Goal: Task Accomplishment & Management: Use online tool/utility

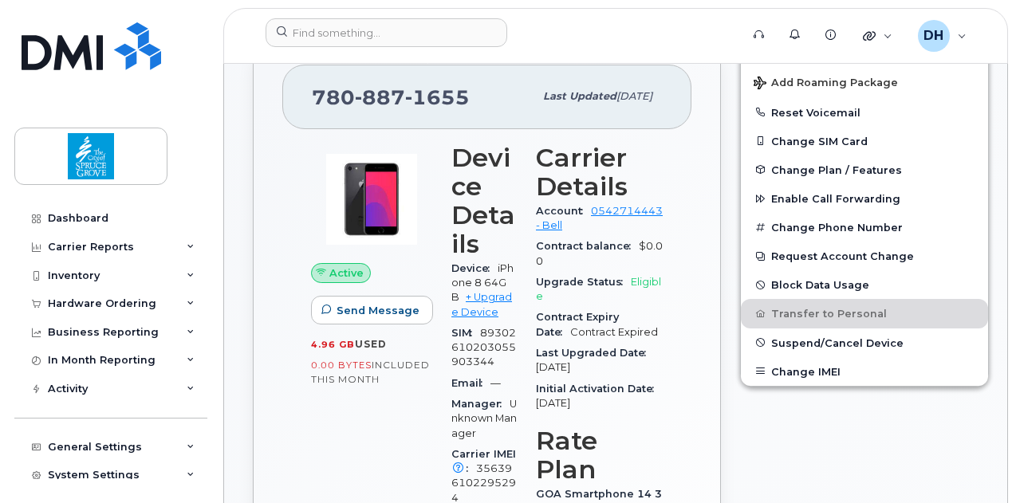
scroll to position [359, 0]
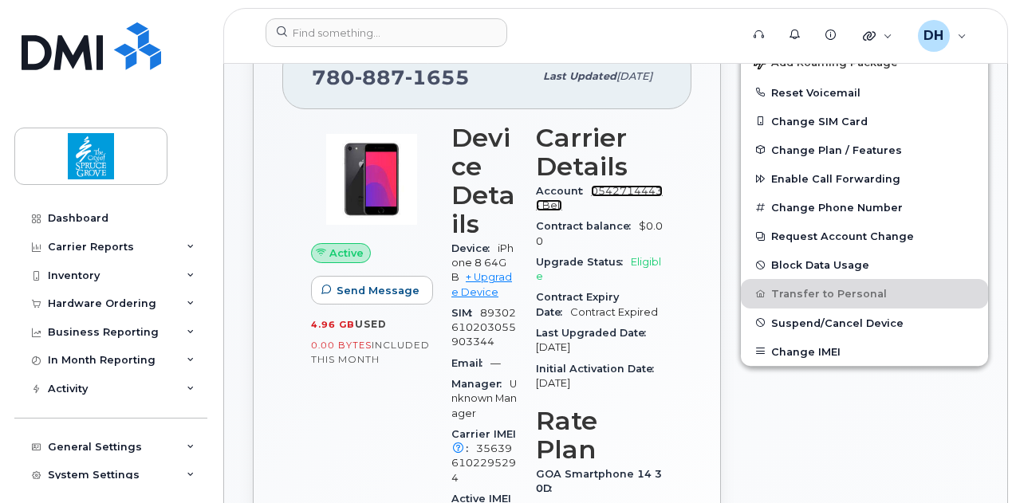
drag, startPoint x: 576, startPoint y: 202, endPoint x: 559, endPoint y: 201, distance: 17.6
click at [559, 201] on link "0542714443 - Bell" at bounding box center [599, 198] width 127 height 26
click at [559, 202] on link "0542714443 - Bell" at bounding box center [599, 198] width 127 height 26
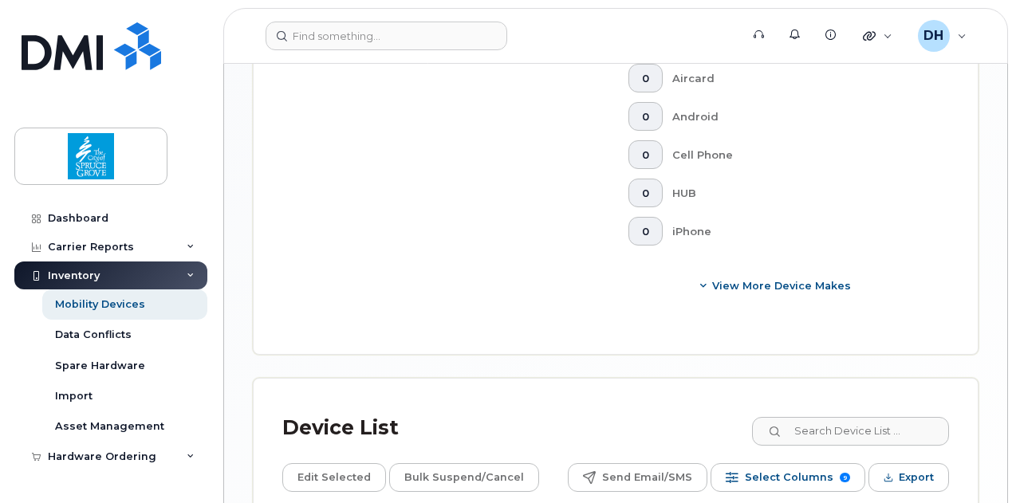
scroll to position [827, 0]
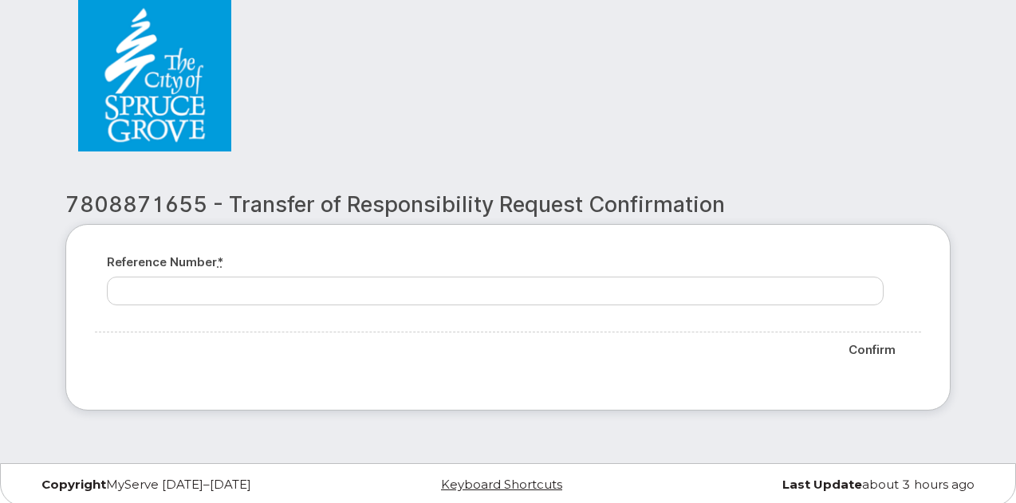
scroll to position [44, 0]
click at [875, 353] on input "Confirm" at bounding box center [872, 349] width 74 height 34
